Goal: Navigation & Orientation: Find specific page/section

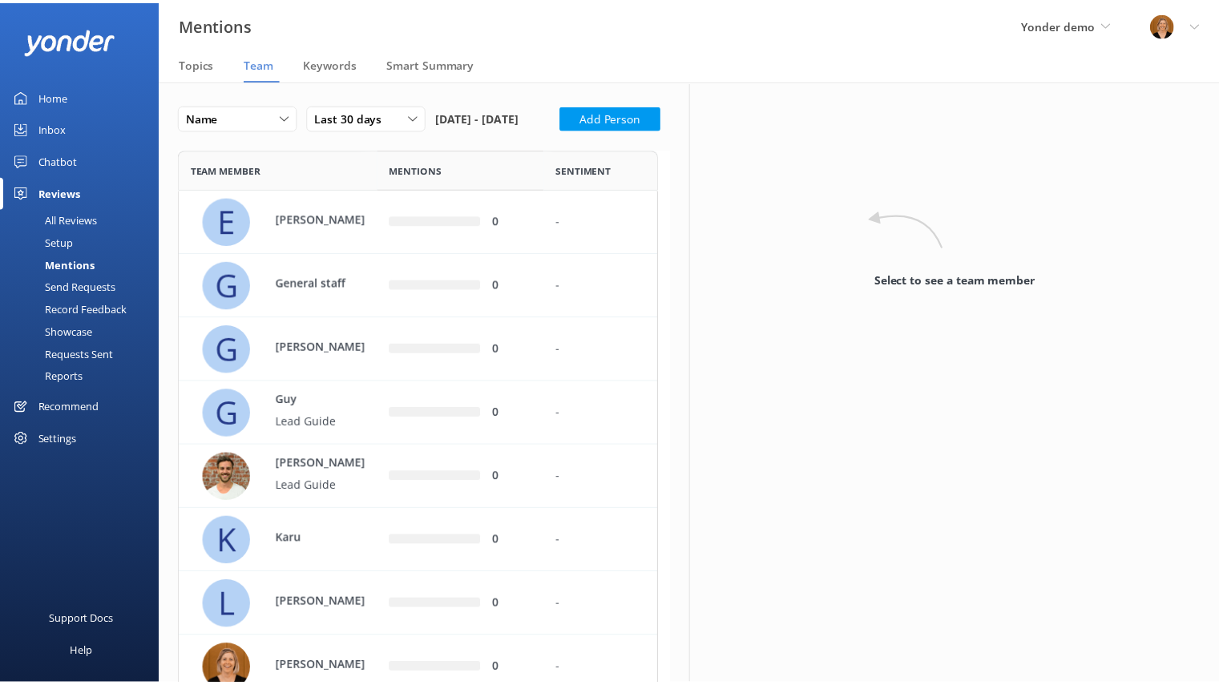
scroll to position [862, 472]
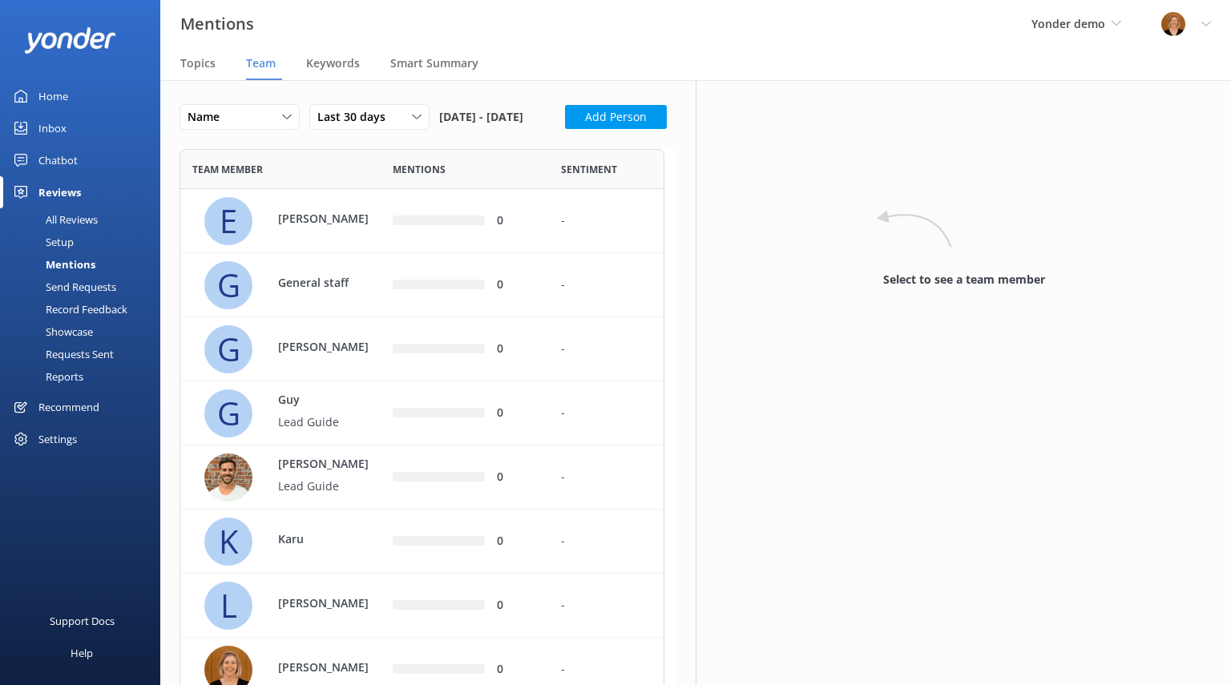
click at [77, 212] on div "All Reviews" at bounding box center [54, 219] width 88 height 22
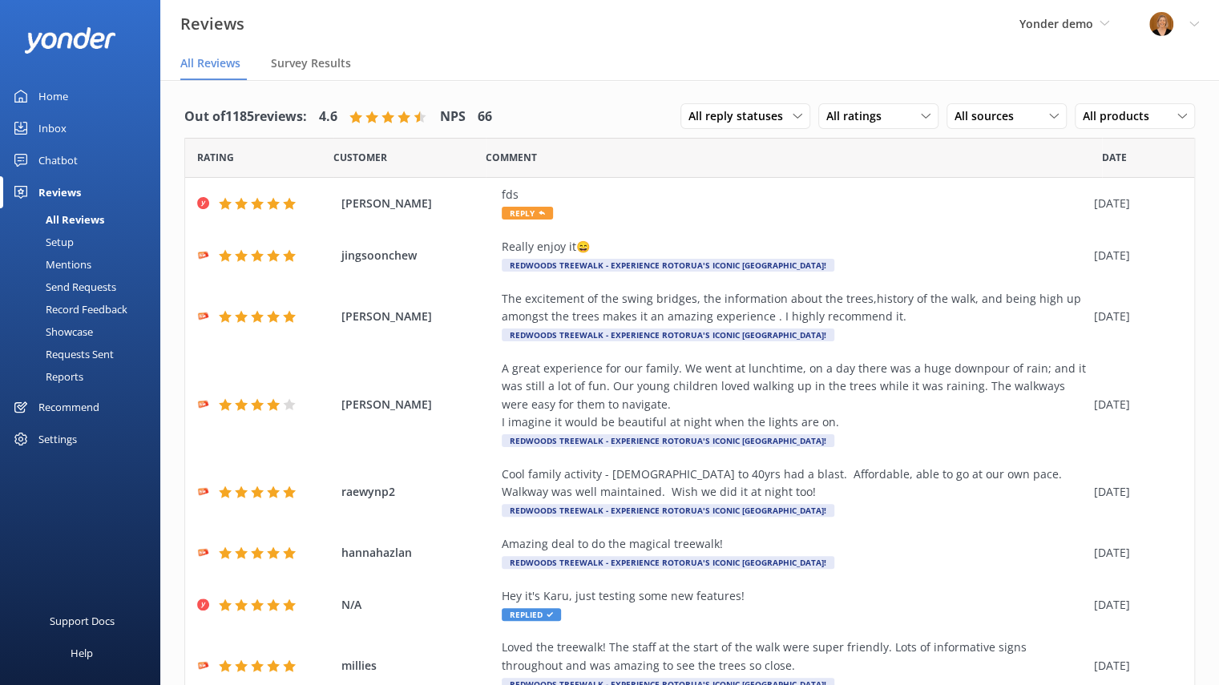
click at [51, 93] on div "Home" at bounding box center [53, 96] width 30 height 32
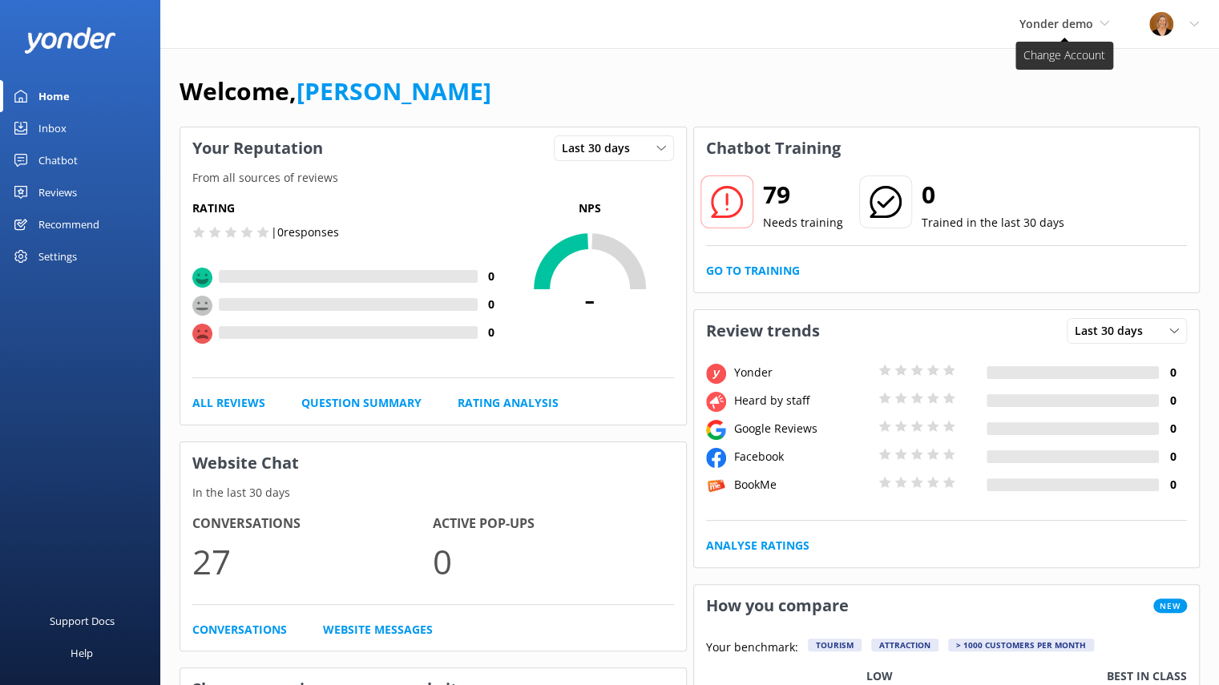
click at [1084, 20] on span "Yonder demo" at bounding box center [1057, 23] width 74 height 15
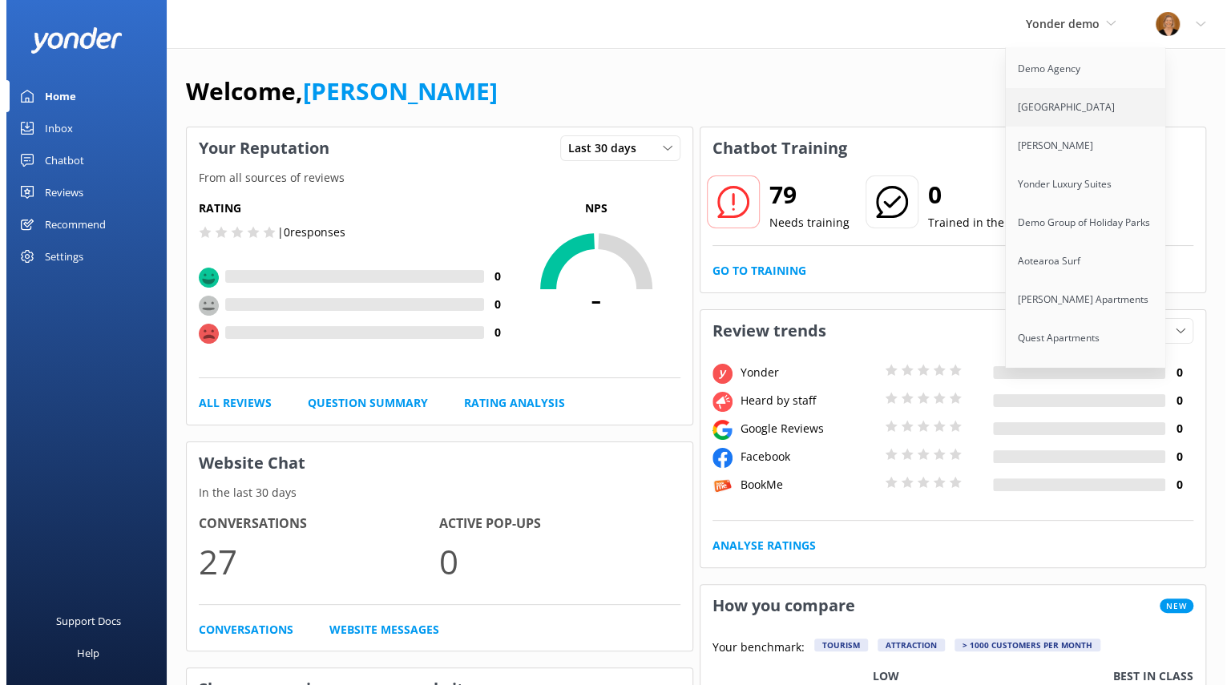
scroll to position [154, 0]
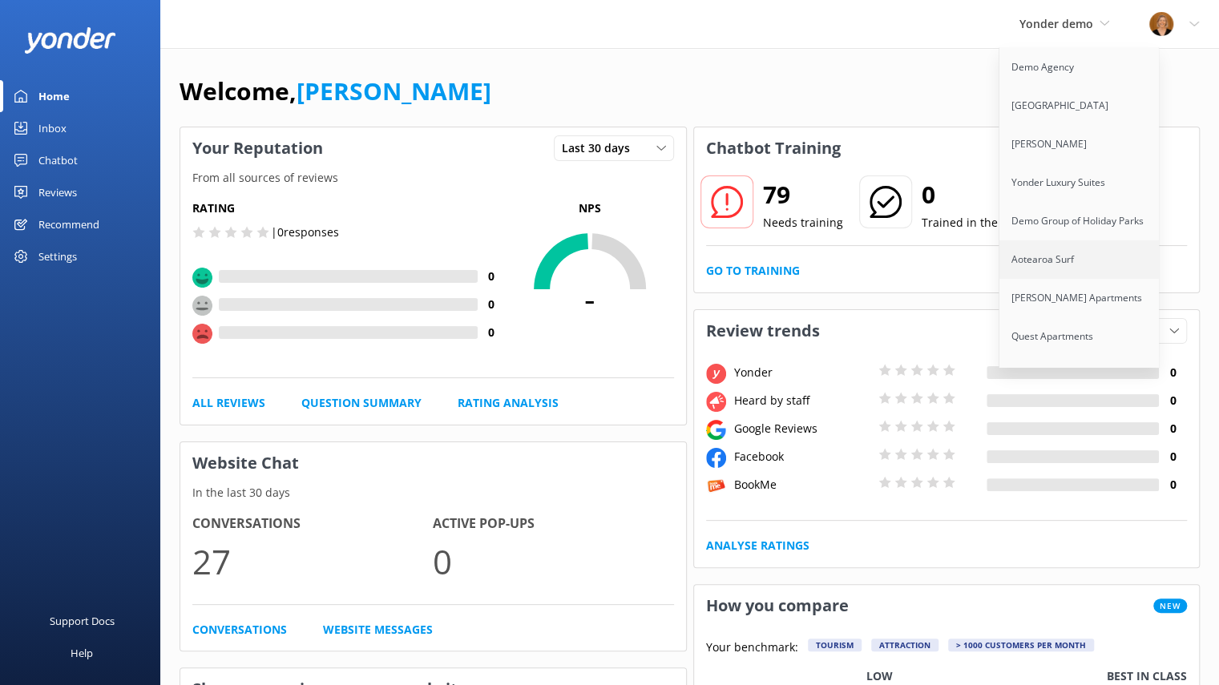
click at [1065, 249] on link "Aotearoa Surf" at bounding box center [1079, 259] width 160 height 38
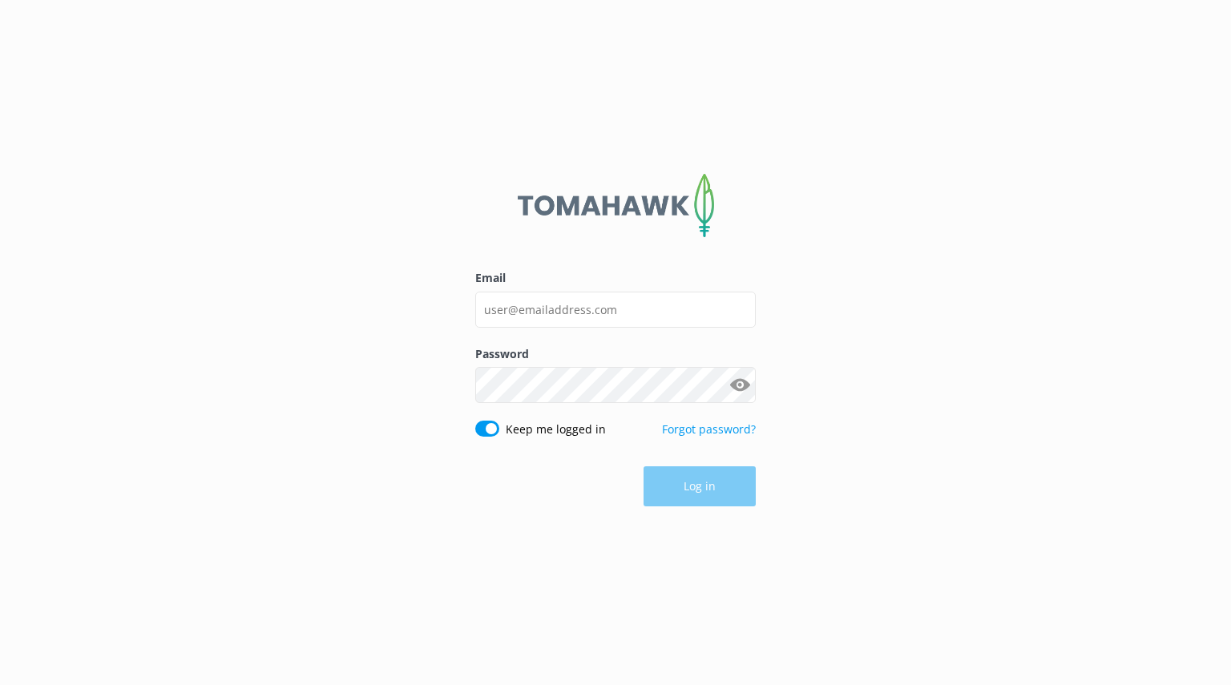
click at [723, 484] on div "Log in" at bounding box center [615, 486] width 281 height 40
click at [639, 309] on input "Email" at bounding box center [615, 310] width 281 height 36
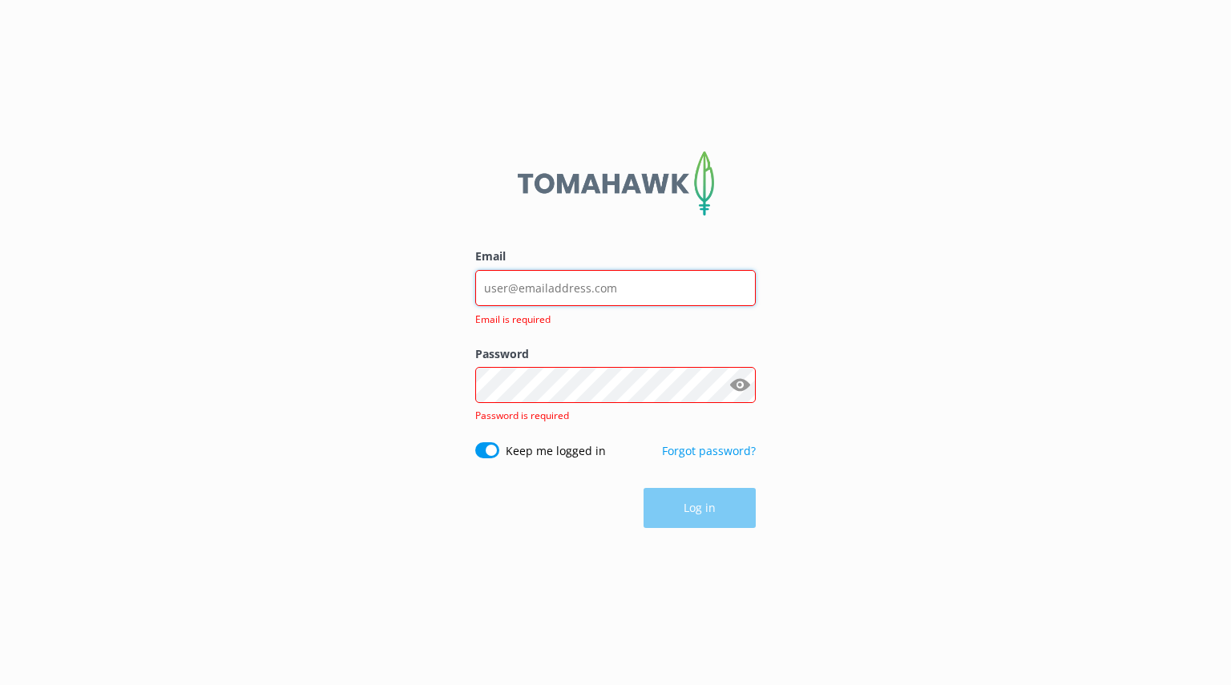
type input "letitia@yonderhq.com"
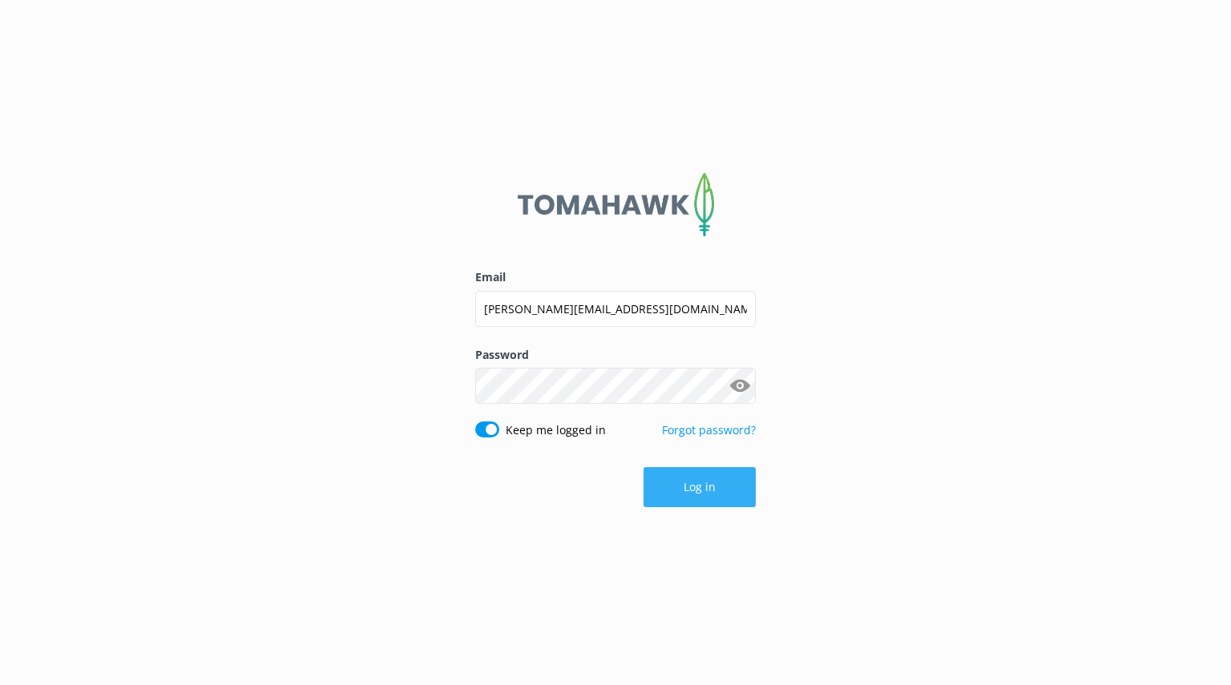
click at [704, 483] on button "Log in" at bounding box center [700, 487] width 112 height 40
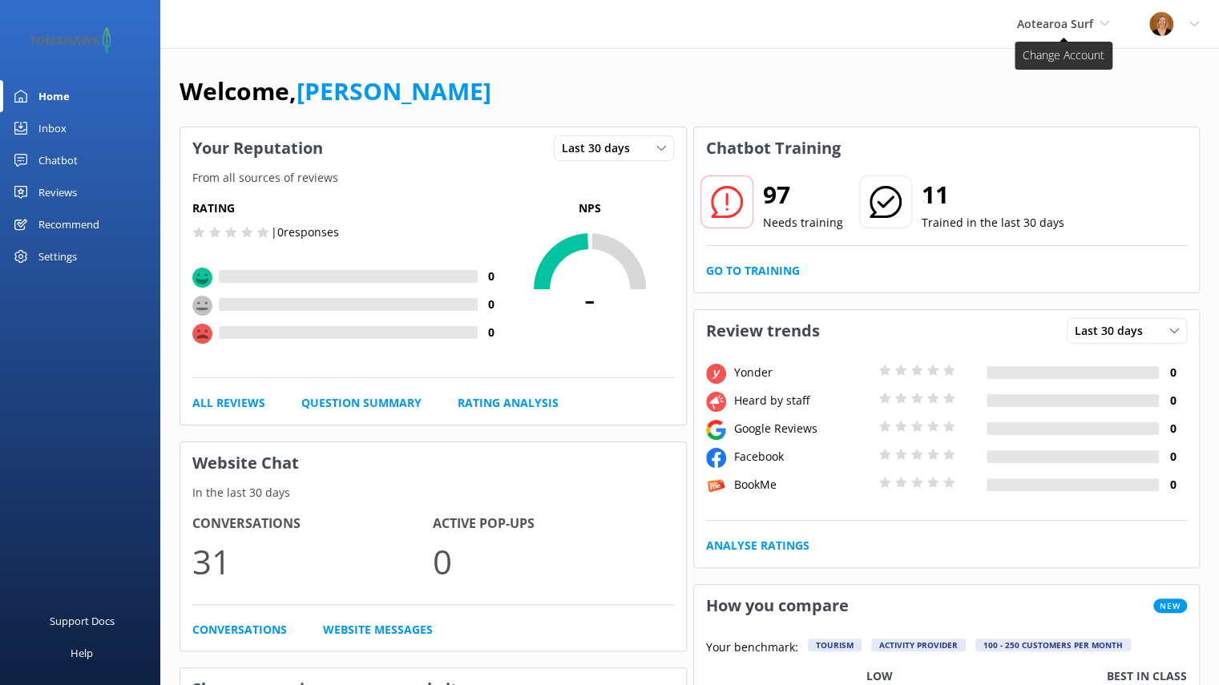
click at [1084, 18] on span "Aotearoa Surf" at bounding box center [1055, 23] width 76 height 15
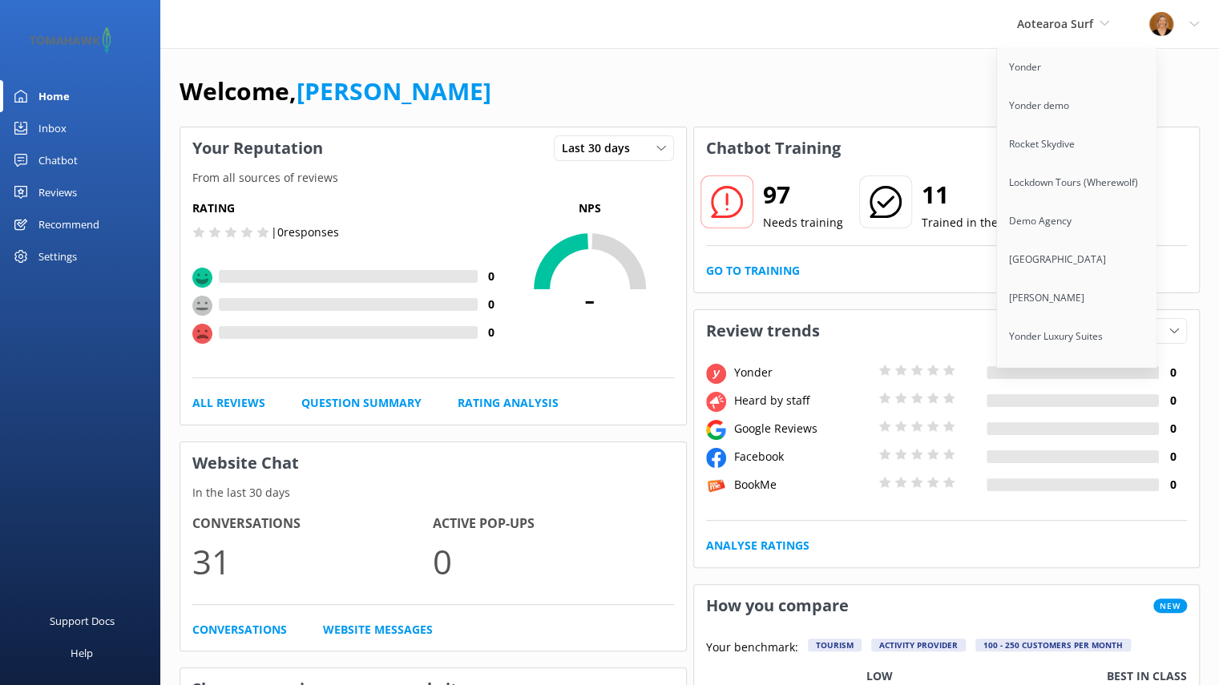
click at [1199, 18] on div "Profile Settings Logout" at bounding box center [1174, 24] width 90 height 48
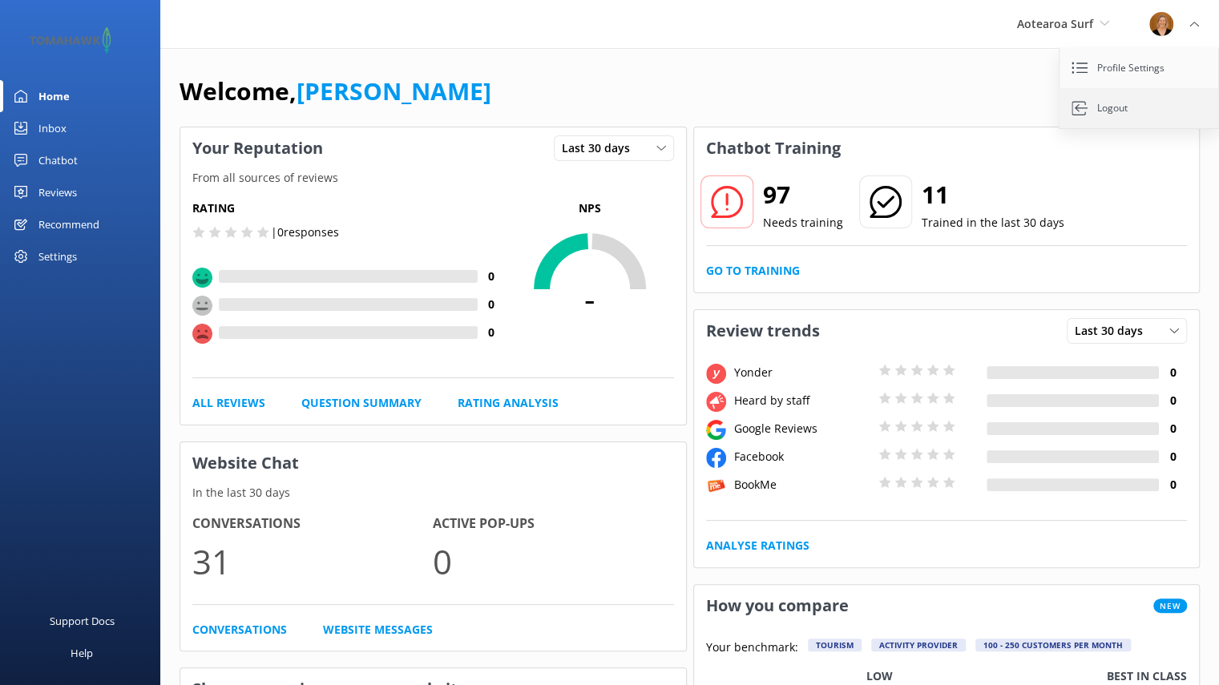
click at [1119, 111] on link "Logout" at bounding box center [1140, 108] width 160 height 40
